Goal: Find specific fact: Find specific fact

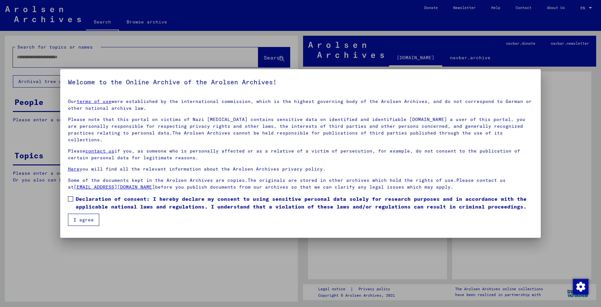
click at [71, 197] on span at bounding box center [70, 199] width 5 height 5
click at [81, 214] on button "I agree" at bounding box center [83, 220] width 31 height 12
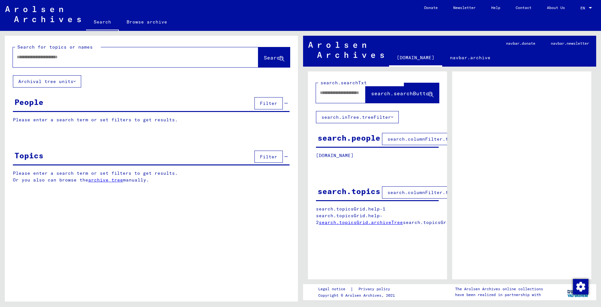
click at [71, 57] on input "text" at bounding box center [130, 57] width 226 height 7
type input "**********"
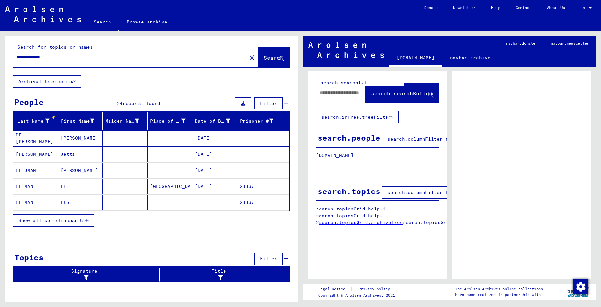
click at [73, 152] on mat-cell "Jetta" at bounding box center [80, 155] width 45 height 16
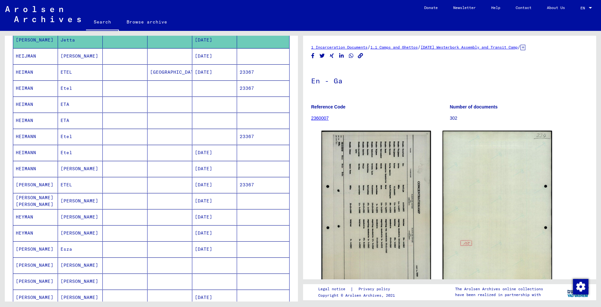
scroll to position [129, 0]
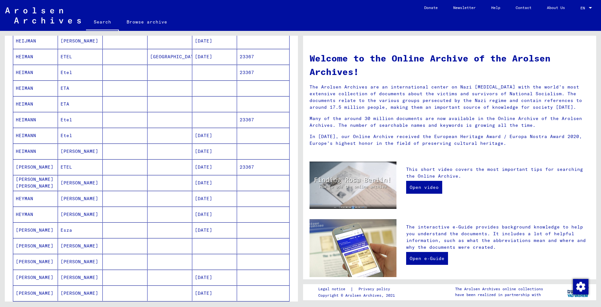
scroll to position [128, 0]
